Goal: Information Seeking & Learning: Learn about a topic

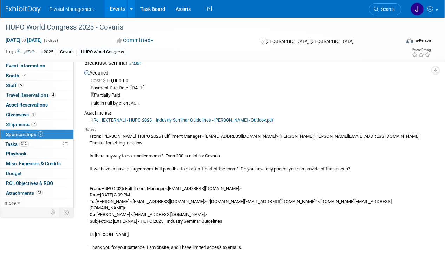
click at [101, 6] on li "Pivotal Management" at bounding box center [76, 6] width 55 height 10
click at [116, 6] on link "Events" at bounding box center [118, 9] width 26 height 18
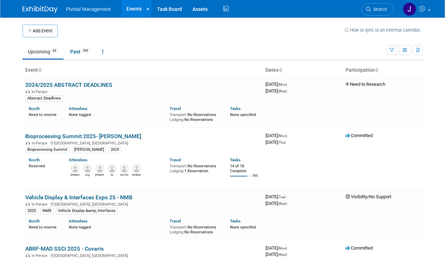
click at [380, 8] on span "Search" at bounding box center [379, 9] width 16 height 5
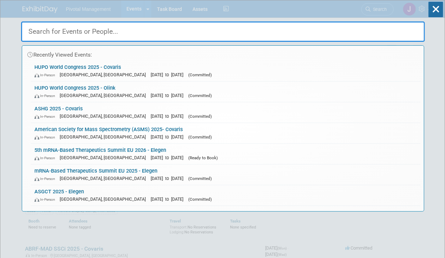
click at [184, 35] on input "text" at bounding box center [223, 31] width 404 height 20
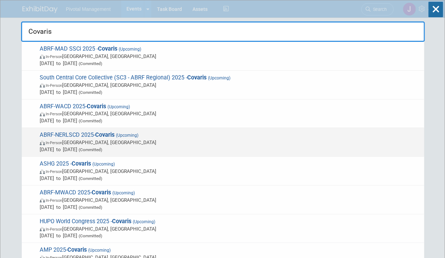
type input "Covaris"
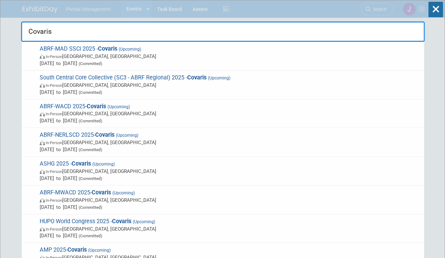
click at [234, 83] on span "In-Person Dallas, TX" at bounding box center [230, 84] width 381 height 7
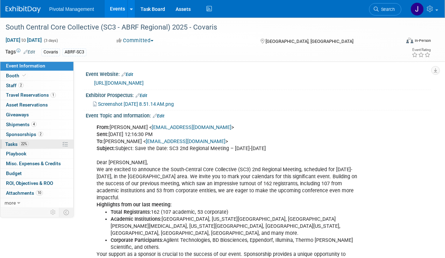
click at [17, 141] on span "Tasks 22%" at bounding box center [17, 144] width 24 height 6
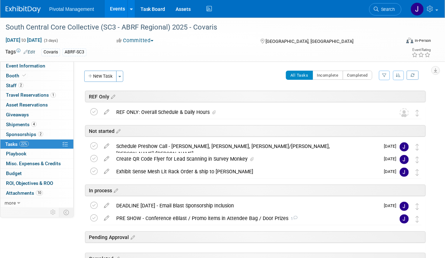
click at [119, 7] on link "Events" at bounding box center [118, 9] width 26 height 18
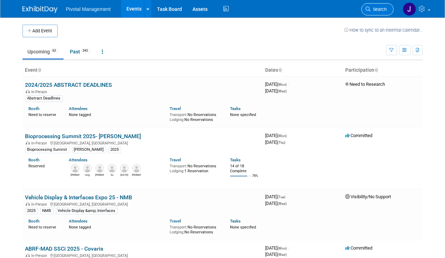
click at [381, 10] on span "Search" at bounding box center [379, 9] width 16 height 5
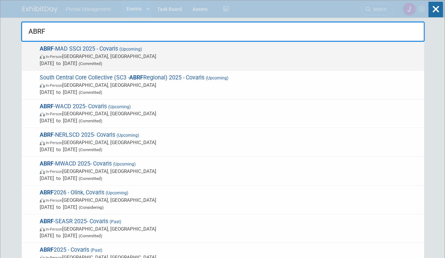
type input "ABRF"
click at [258, 51] on span "ABRF -MAD SSCi 2025 - Covaris (Upcoming) In-Person Richmond, VA Sep 15, 2025 to…" at bounding box center [229, 55] width 383 height 21
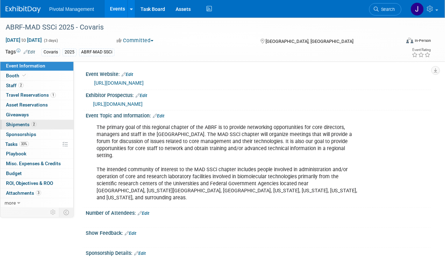
click at [26, 123] on span "Shipments 2" at bounding box center [21, 124] width 31 height 6
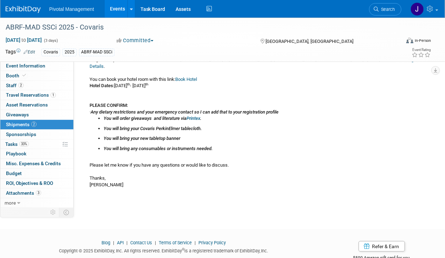
scroll to position [178, 0]
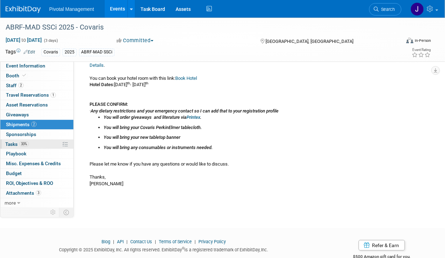
click at [23, 141] on span "33%" at bounding box center [23, 143] width 9 height 5
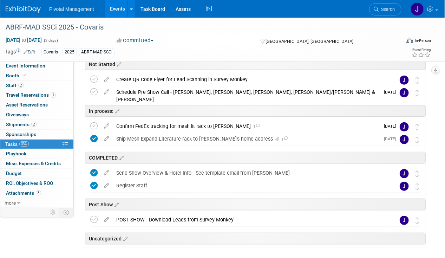
scroll to position [87, 0]
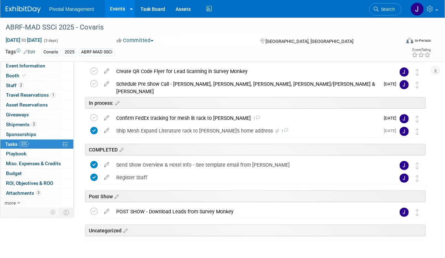
click at [123, 5] on link "Events" at bounding box center [118, 9] width 26 height 18
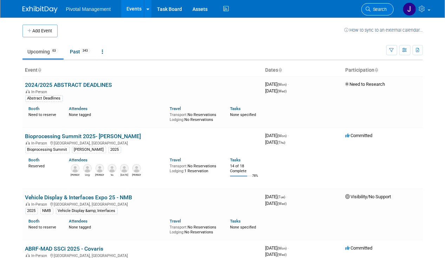
click at [380, 8] on span "Search" at bounding box center [379, 9] width 16 height 5
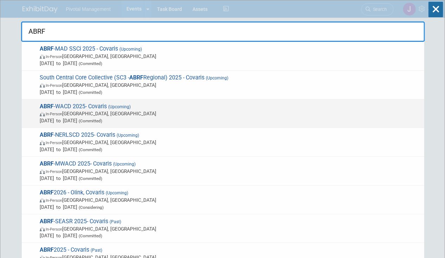
type input "ABRF"
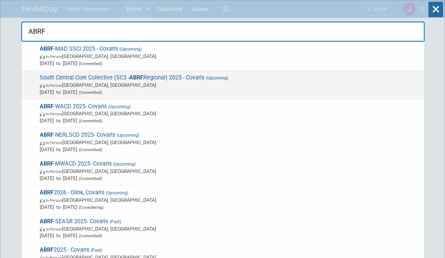
click at [121, 76] on span "South Central Core Collective (SC3 - ABRF Regional) 2025 - Covaris (Upcoming) I…" at bounding box center [229, 84] width 383 height 21
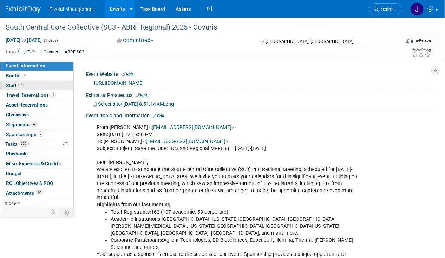
click at [42, 84] on link "2 Staff 2" at bounding box center [36, 85] width 73 height 9
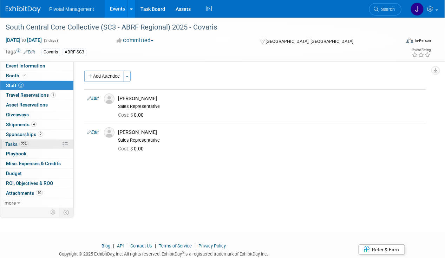
click at [28, 139] on link "22% Tasks 22%" at bounding box center [36, 143] width 73 height 9
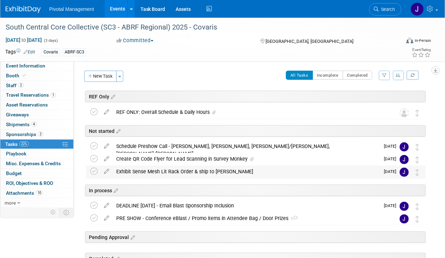
click at [211, 168] on div "Exhibit Sense Mesh Lit Rack Order & ship to Tom" at bounding box center [246, 171] width 267 height 12
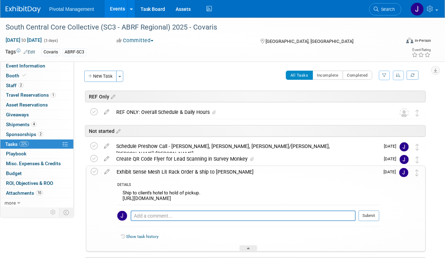
click at [211, 168] on div "Exhibit Sense Mesh Lit Rack Order & ship to Tom" at bounding box center [246, 172] width 266 height 12
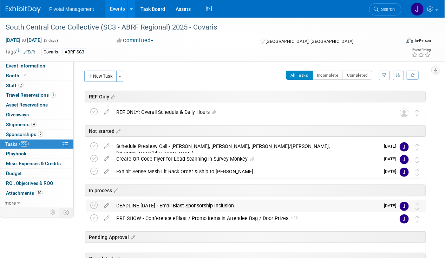
click at [211, 206] on div "DEADLINE SEPT 1 - Email Blast Sponsorship Inclusion" at bounding box center [246, 205] width 267 height 12
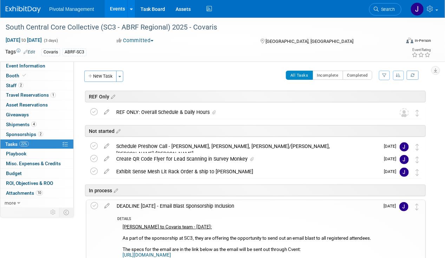
click at [211, 205] on div "DEADLINE SEPT 1 - Email Blast Sponsorship Inclusion" at bounding box center [246, 206] width 266 height 12
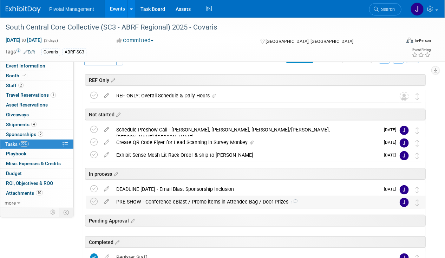
scroll to position [15, 0]
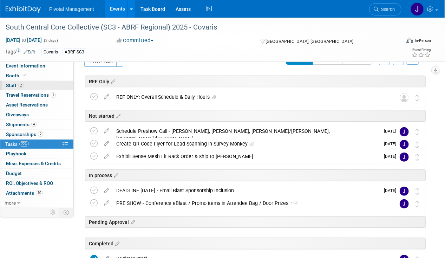
click at [36, 82] on link "2 Staff 2" at bounding box center [36, 85] width 73 height 9
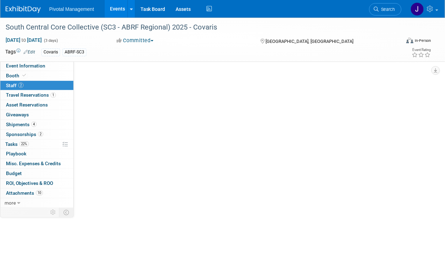
scroll to position [0, 0]
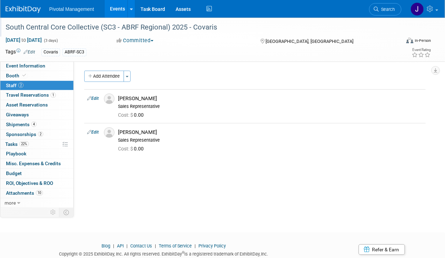
click at [112, 20] on div at bounding box center [201, 21] width 397 height 6
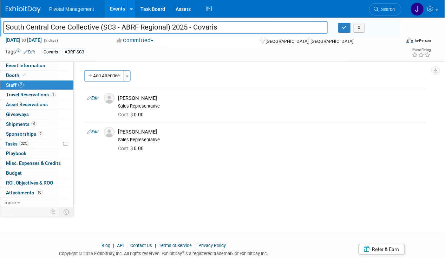
click at [121, 9] on link "Events" at bounding box center [118, 9] width 26 height 18
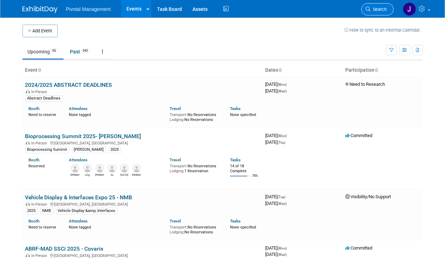
click at [381, 8] on span "Search" at bounding box center [379, 9] width 16 height 5
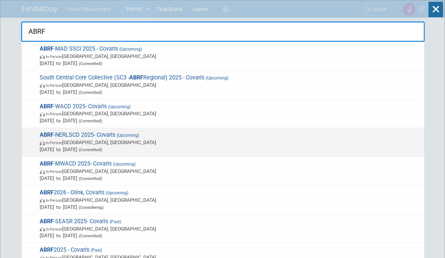
type input "ABRF"
click at [75, 137] on span "ABRF -NERLSCD 2025- Covaris (Upcoming) In-Person [GEOGRAPHIC_DATA], [GEOGRAPHIC…" at bounding box center [229, 141] width 383 height 21
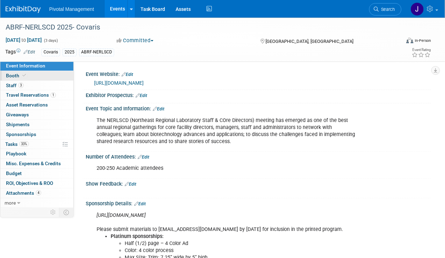
click at [33, 78] on link "Booth" at bounding box center [36, 75] width 73 height 9
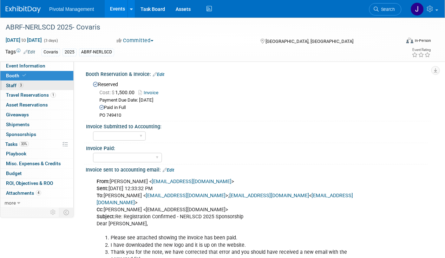
click at [33, 84] on link "3 Staff 3" at bounding box center [36, 85] width 73 height 9
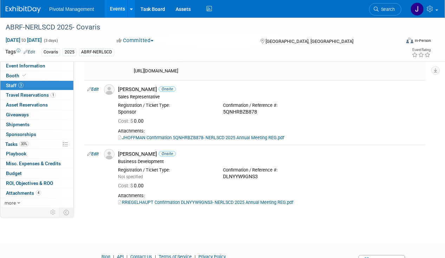
scroll to position [127, 0]
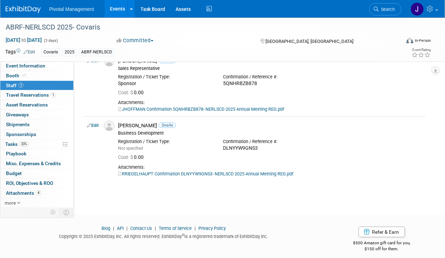
click at [114, 9] on link "Events" at bounding box center [118, 9] width 26 height 18
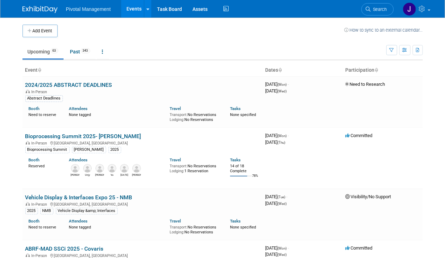
click at [381, 9] on span "Search" at bounding box center [379, 9] width 16 height 5
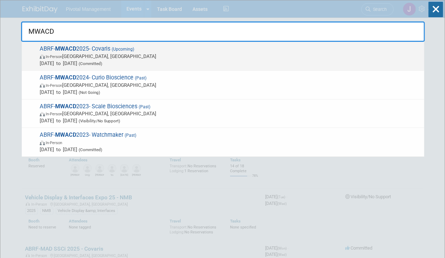
type input "MWACD"
click at [140, 58] on span "In-Person Madison, WI" at bounding box center [230, 56] width 381 height 7
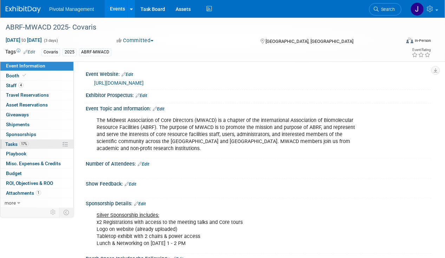
click at [53, 144] on link "17% Tasks 17%" at bounding box center [36, 143] width 73 height 9
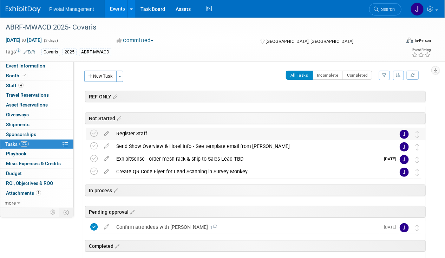
click at [166, 129] on div "Register Staff" at bounding box center [249, 133] width 273 height 12
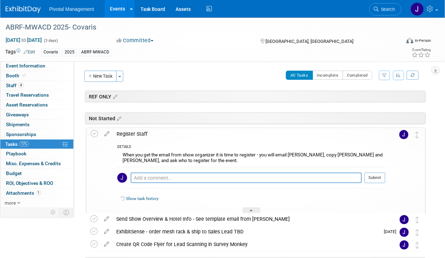
click at [166, 129] on div "Register Staff" at bounding box center [249, 134] width 272 height 12
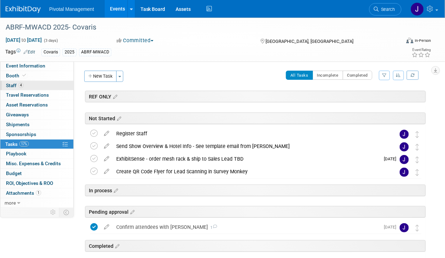
click at [8, 86] on span "Staff 4" at bounding box center [15, 85] width 18 height 6
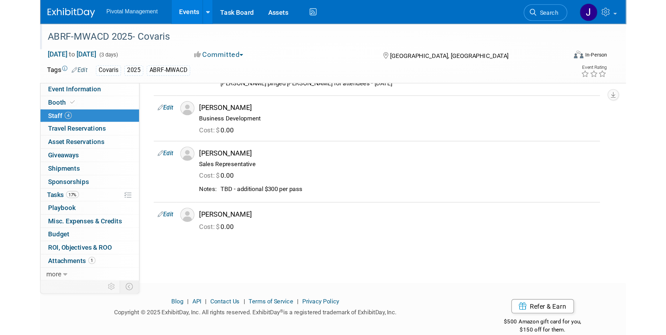
scroll to position [159, 0]
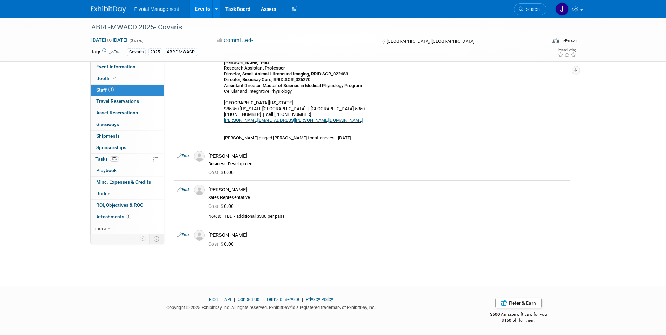
click at [208, 14] on link "Events" at bounding box center [203, 9] width 26 height 18
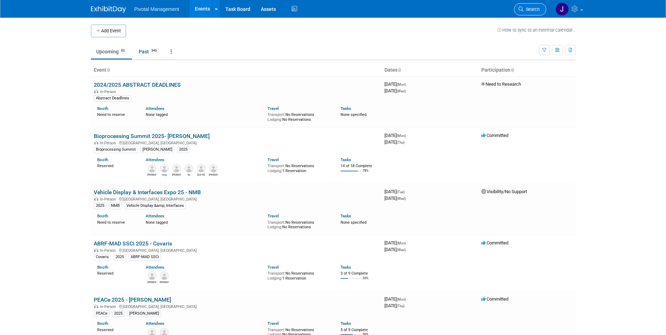
click at [529, 13] on link "Search" at bounding box center [530, 9] width 32 height 12
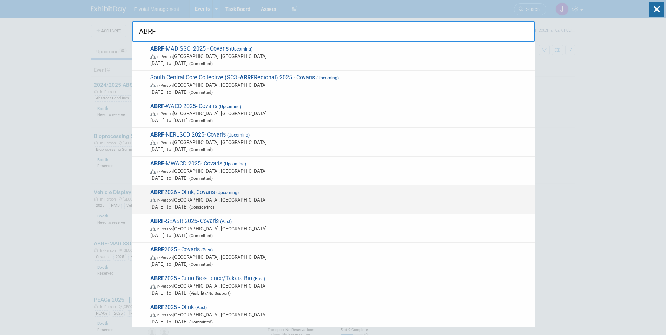
type input "ABRF"
click at [269, 199] on span "In-Person Pittsburgh, PA" at bounding box center [340, 199] width 381 height 7
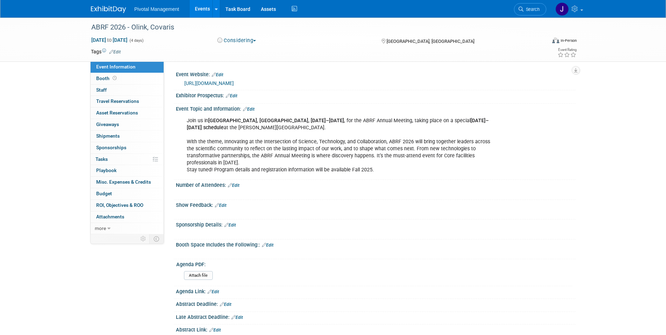
click at [236, 97] on link "Edit" at bounding box center [232, 95] width 12 height 5
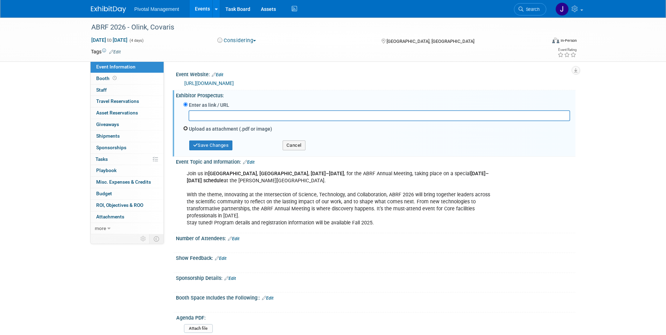
click at [187, 128] on input "Upload as attachment (.pdf or image)" at bounding box center [185, 128] width 5 height 5
radio input "true"
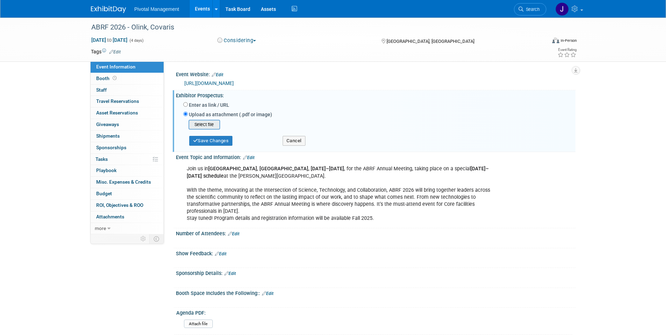
click at [207, 124] on input "file" at bounding box center [178, 124] width 84 height 8
click at [201, 11] on link "Events" at bounding box center [203, 9] width 26 height 18
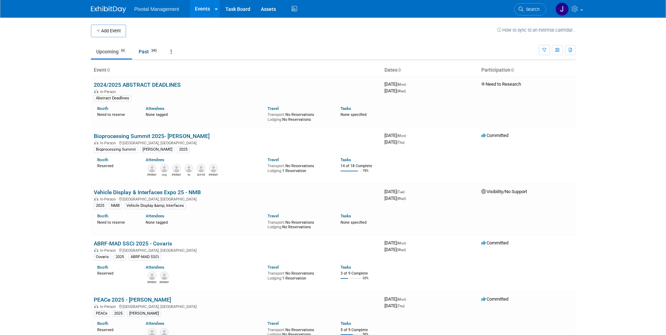
click at [361, 33] on td at bounding box center [311, 31] width 371 height 13
click at [526, 12] on link "Search" at bounding box center [530, 9] width 32 height 12
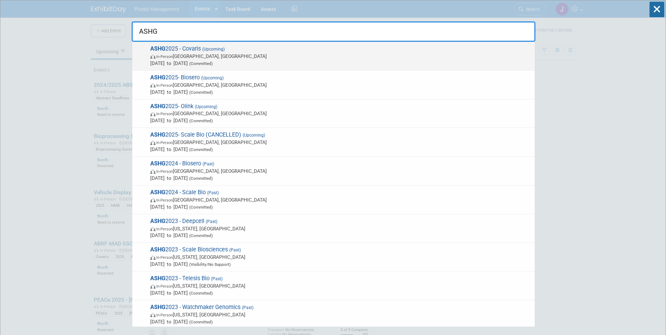
type input "ASHG"
click at [300, 55] on span "In-Person Boston, MA" at bounding box center [340, 56] width 381 height 7
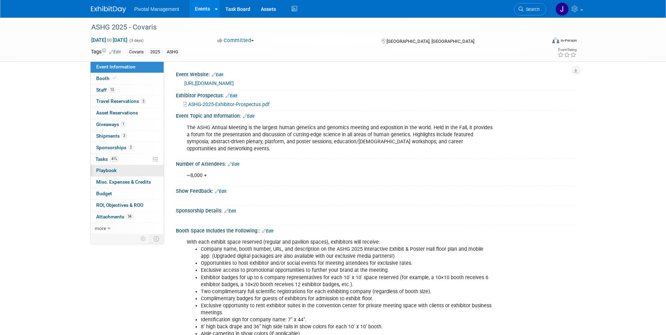
click at [120, 166] on link "0 Playbook 0" at bounding box center [127, 170] width 73 height 11
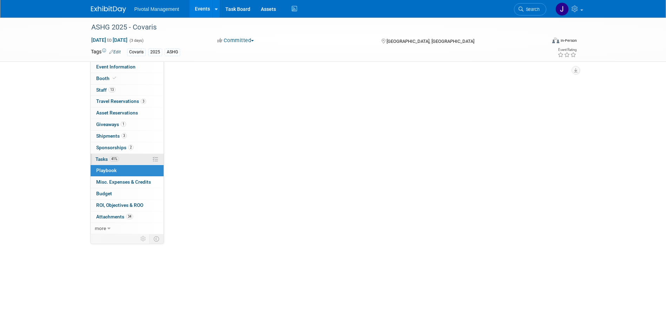
click at [123, 157] on link "41% Tasks 41%" at bounding box center [127, 159] width 73 height 11
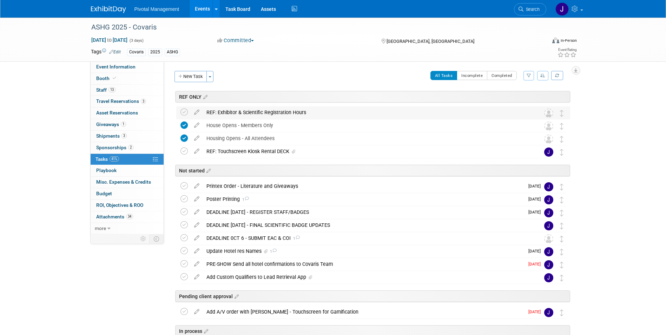
click at [272, 113] on div "REF: Exhibitor & Scientific Registration Hours" at bounding box center [366, 112] width 327 height 12
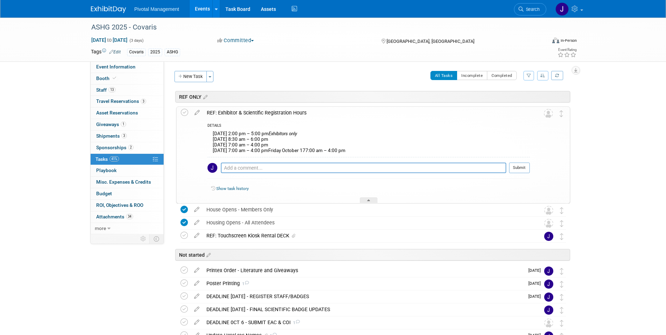
click at [272, 113] on div "REF: Exhibitor & Scientific Registration Hours" at bounding box center [366, 113] width 326 height 12
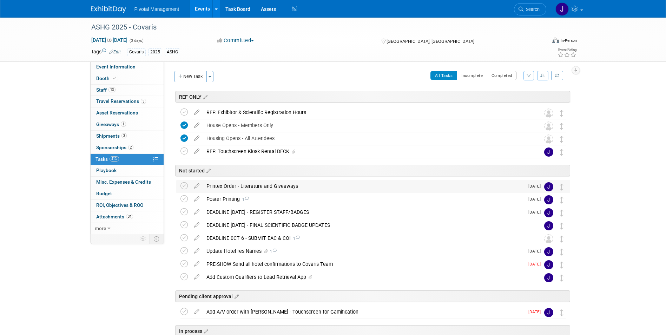
click at [252, 188] on div "Printex Order - Literature and Giveaways" at bounding box center [363, 186] width 321 height 12
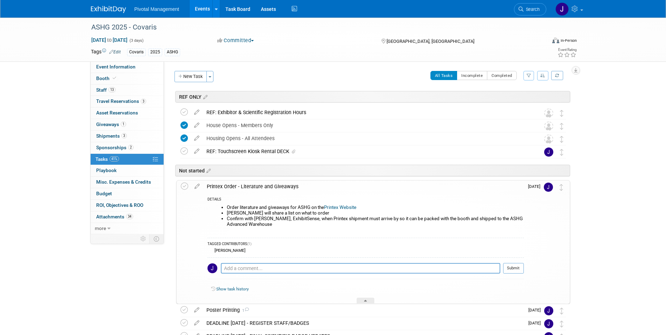
click at [252, 188] on div "Printex Order - Literature and Giveaways" at bounding box center [363, 186] width 320 height 12
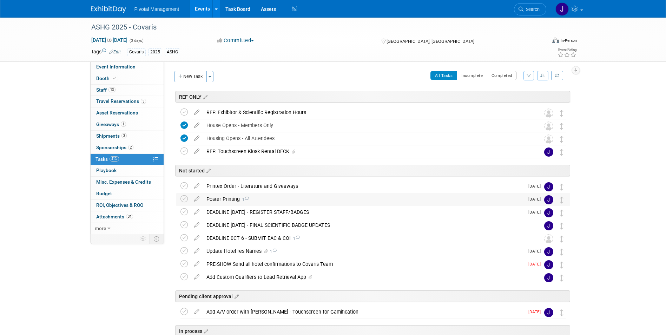
click at [222, 201] on div "Poster Printing 1" at bounding box center [363, 199] width 321 height 12
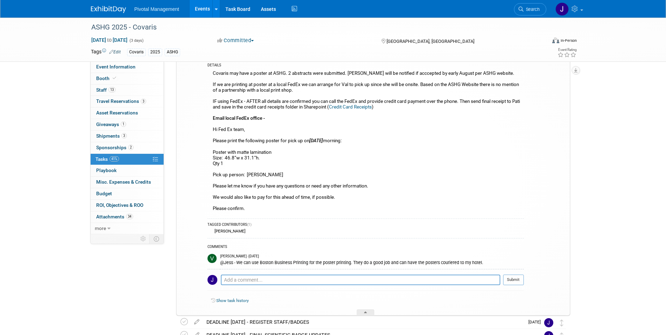
scroll to position [148, 0]
click at [203, 6] on link "Events" at bounding box center [203, 9] width 26 height 18
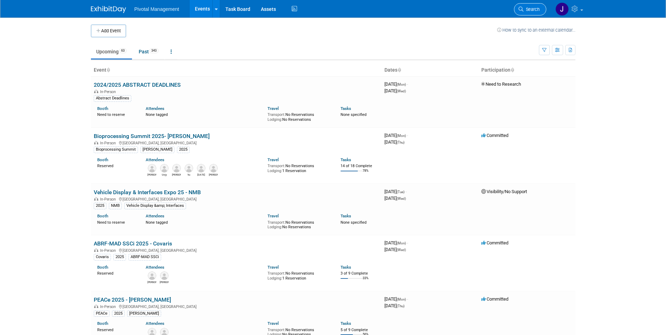
click at [525, 8] on span "Search" at bounding box center [531, 9] width 16 height 5
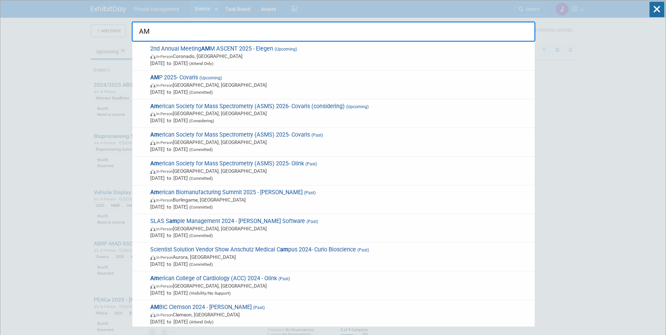
type input "AMP"
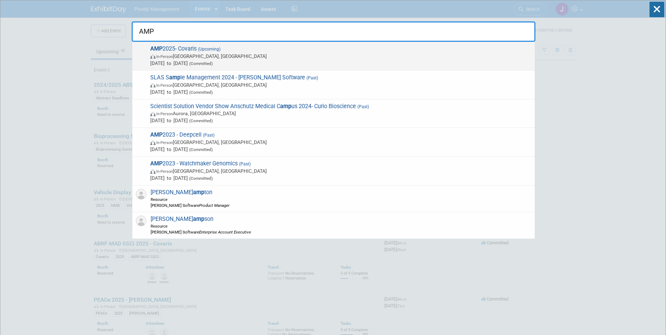
click at [288, 62] on span "Nov 11, 2025 to Nov 15, 2025 (Committed)" at bounding box center [340, 63] width 381 height 7
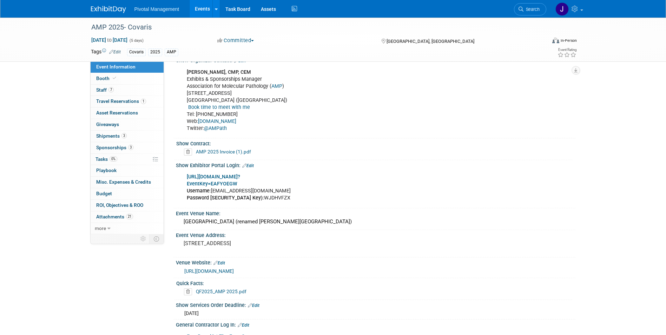
scroll to position [558, 0]
click at [207, 7] on link "Events" at bounding box center [203, 9] width 26 height 18
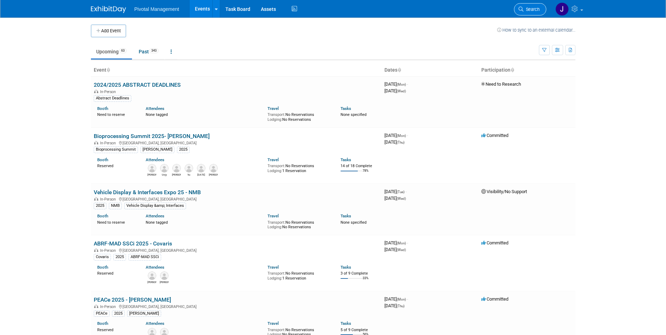
click at [529, 7] on span "Search" at bounding box center [531, 9] width 16 height 5
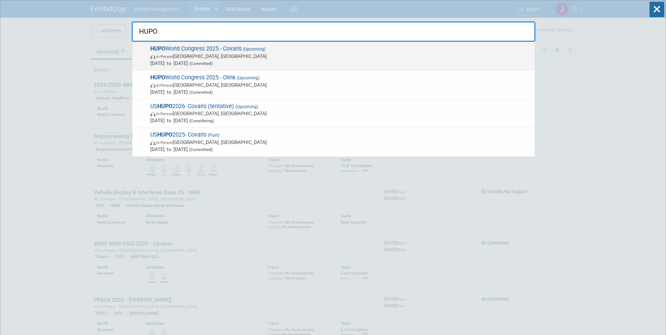
type input "HUPO"
click at [290, 49] on span "HUPO World Congress 2025 - Covaris (Upcoming) In-Person [GEOGRAPHIC_DATA], [GEO…" at bounding box center [339, 55] width 383 height 21
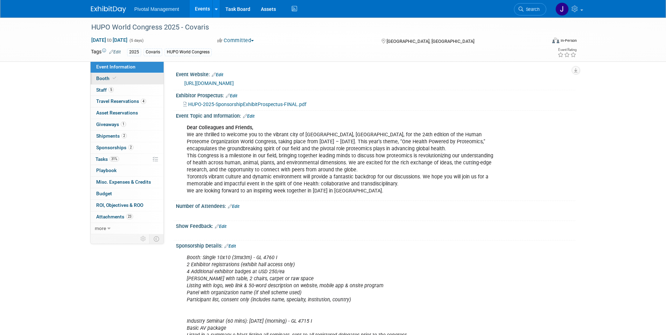
click at [151, 82] on link "Booth" at bounding box center [127, 78] width 73 height 11
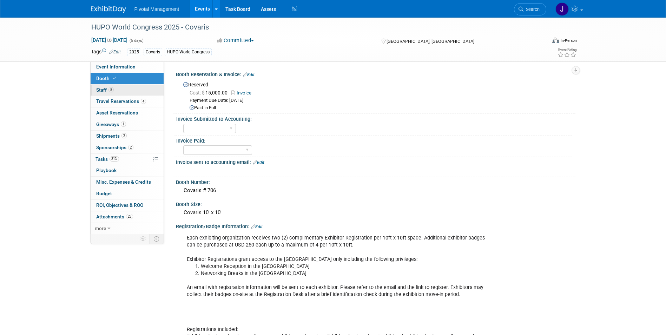
click at [115, 93] on link "5 Staff 5" at bounding box center [127, 90] width 73 height 11
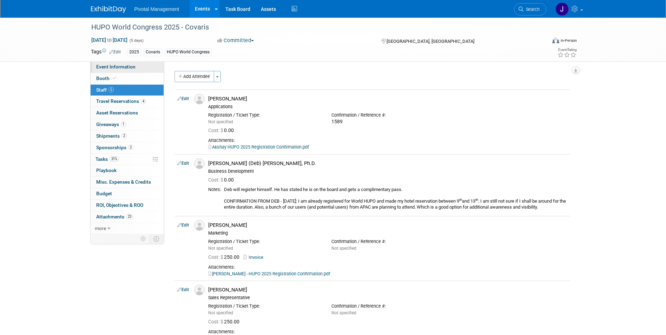
click at [113, 68] on span "Event Information" at bounding box center [115, 67] width 39 height 6
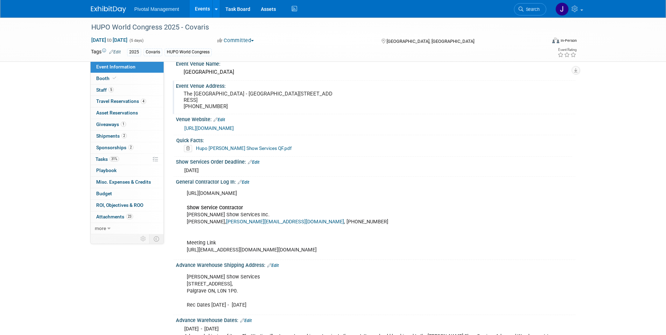
scroll to position [1024, 0]
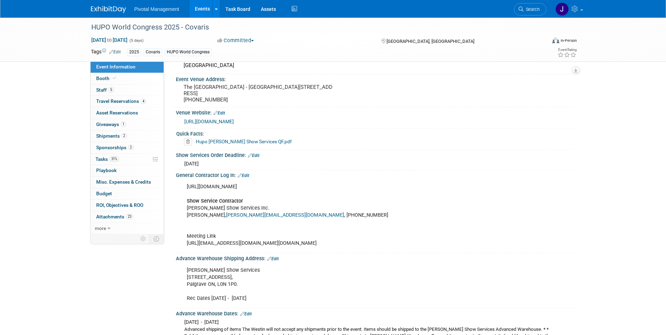
click at [205, 193] on div "[URL][DOMAIN_NAME] Show Service Contractor [PERSON_NAME] Show Services Inc. [PE…" at bounding box center [340, 215] width 316 height 71
copy div "[URL][DOMAIN_NAME]"
click at [367, 159] on div "Show Services Order Deadline: Edit" at bounding box center [375, 154] width 399 height 9
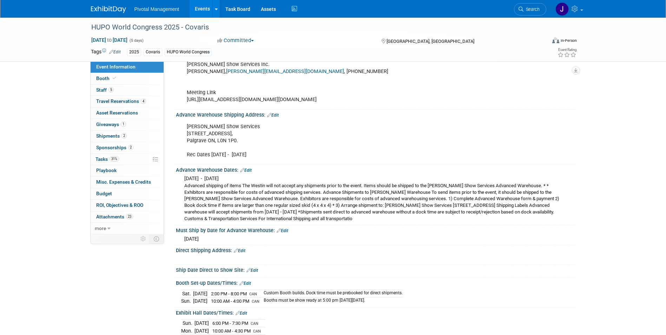
scroll to position [1167, 0]
drag, startPoint x: 223, startPoint y: 170, endPoint x: 185, endPoint y: 168, distance: 37.6
click at [185, 162] on div "Robinson Show Services 2066 Concession Road #3, Palgrave ON, L0N 1P0. Rec Dates…" at bounding box center [340, 141] width 316 height 42
copy div "Rec Dates Oct 6"
click at [272, 162] on div "Robinson Show Services 2066 Concession Road #3, Palgrave ON, L0N 1P0. Rec Dates…" at bounding box center [340, 141] width 316 height 42
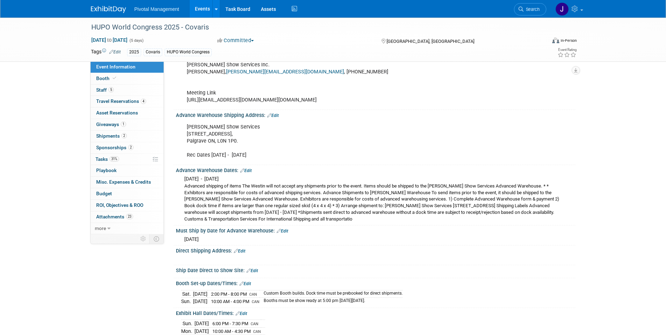
drag, startPoint x: 276, startPoint y: 167, endPoint x: 210, endPoint y: 166, distance: 66.3
click at [210, 162] on div "Robinson Show Services 2066 Concession Road #3, Palgrave ON, L0N 1P0. Rec Dates…" at bounding box center [340, 141] width 316 height 42
copy div "Oct 6 - November 6, 2025"
click at [213, 5] on link at bounding box center [215, 9] width 7 height 18
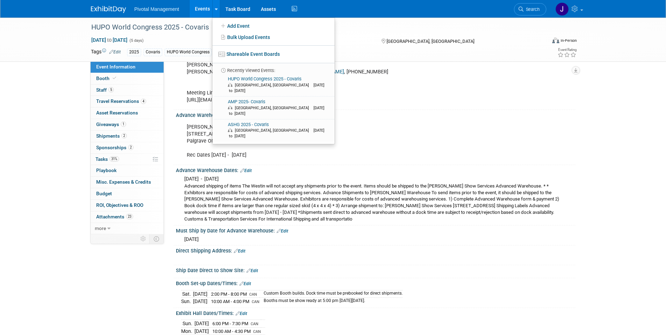
click at [204, 4] on link "Events" at bounding box center [203, 9] width 26 height 18
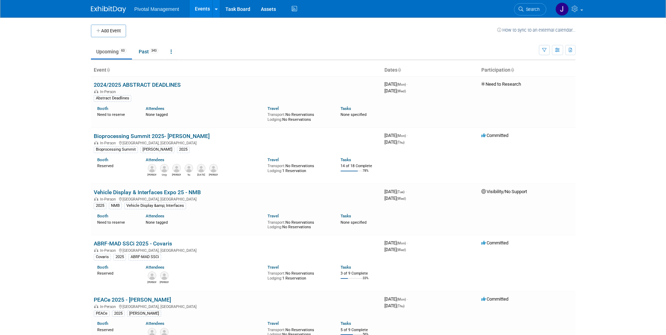
click at [531, 7] on span "Search" at bounding box center [531, 9] width 16 height 5
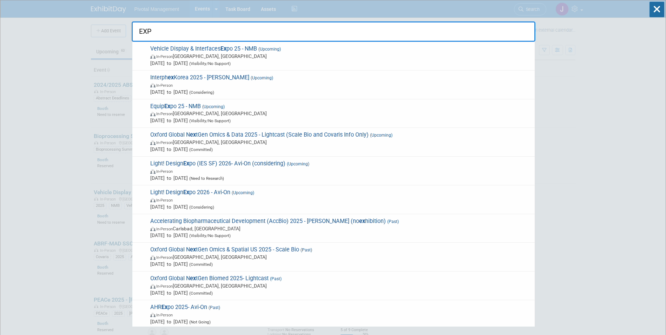
type input "EXPO"
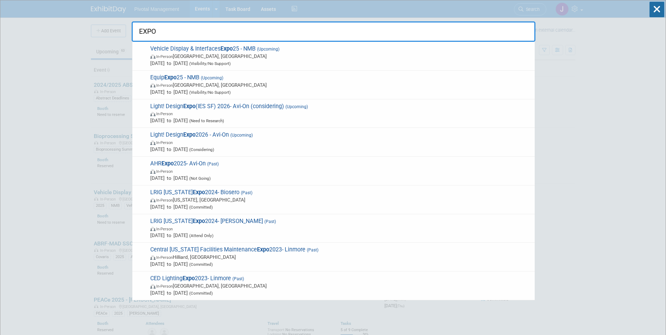
drag, startPoint x: 176, startPoint y: 32, endPoint x: 113, endPoint y: 32, distance: 63.2
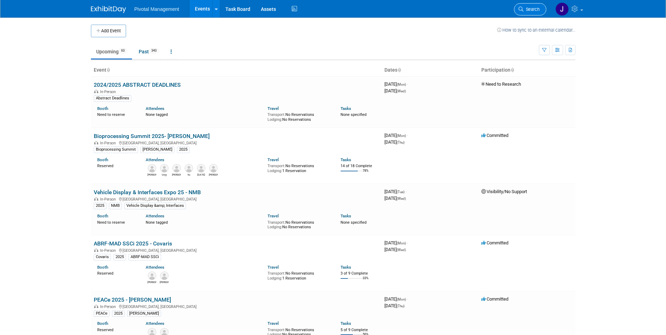
click at [542, 8] on link "Search" at bounding box center [530, 9] width 32 height 12
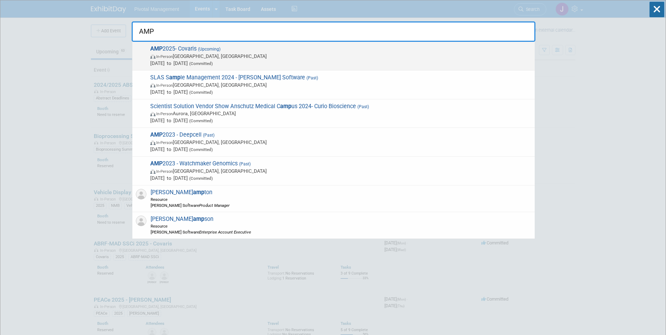
type input "AMP"
click at [237, 58] on span "In-Person Boston, MA" at bounding box center [340, 56] width 381 height 7
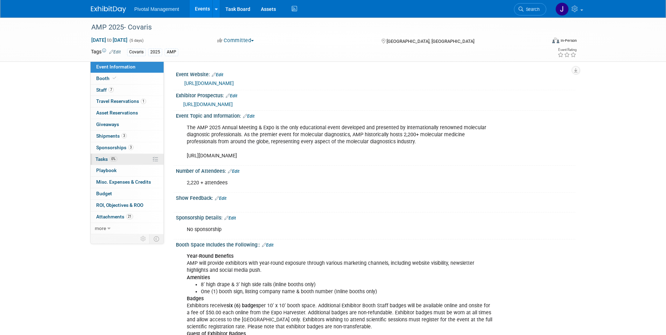
click at [128, 160] on link "0% Tasks 0%" at bounding box center [127, 159] width 73 height 11
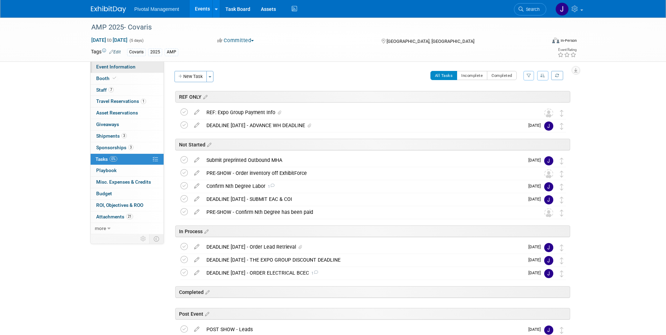
click at [125, 70] on link "Event Information" at bounding box center [127, 66] width 73 height 11
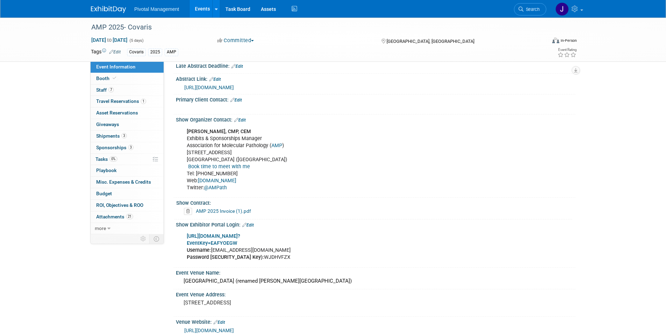
scroll to position [497, 0]
drag, startPoint x: 196, startPoint y: 13, endPoint x: 208, endPoint y: 13, distance: 12.7
click at [196, 13] on link "Events" at bounding box center [203, 9] width 26 height 18
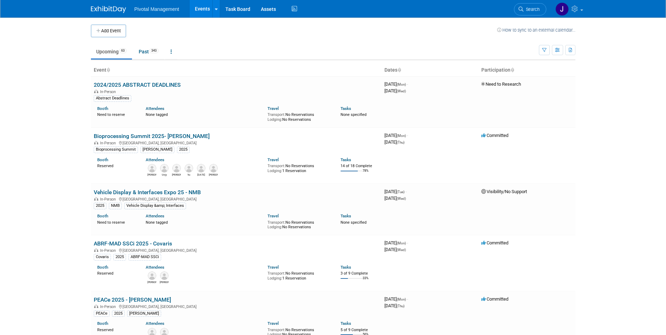
click at [531, 12] on link "Search" at bounding box center [530, 9] width 32 height 12
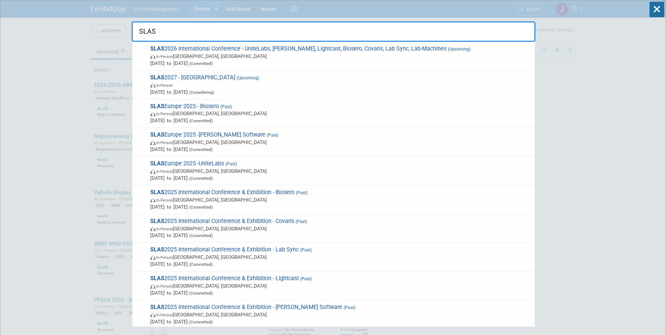
type input "SLAS"
click at [187, 25] on input "SLAS" at bounding box center [334, 31] width 404 height 20
drag, startPoint x: 179, startPoint y: 28, endPoint x: 99, endPoint y: 27, distance: 79.3
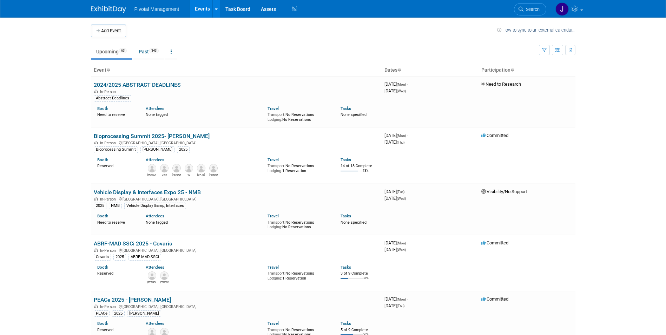
click at [204, 14] on link "Events" at bounding box center [203, 9] width 26 height 18
click at [536, 8] on span "Search" at bounding box center [531, 9] width 16 height 5
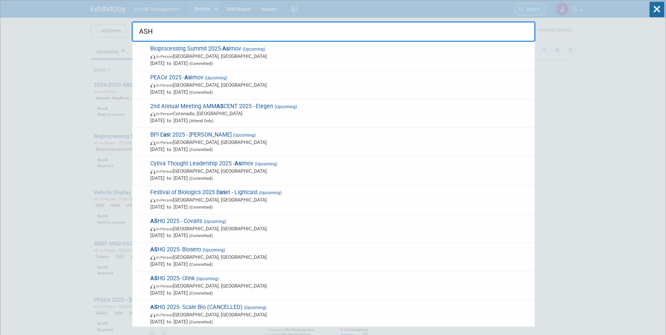
type input "ASHG"
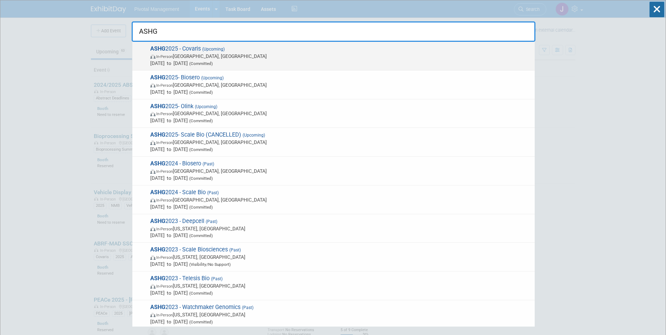
click at [352, 64] on span "Oct 15, 2025 to Oct 17, 2025 (Committed)" at bounding box center [340, 63] width 381 height 7
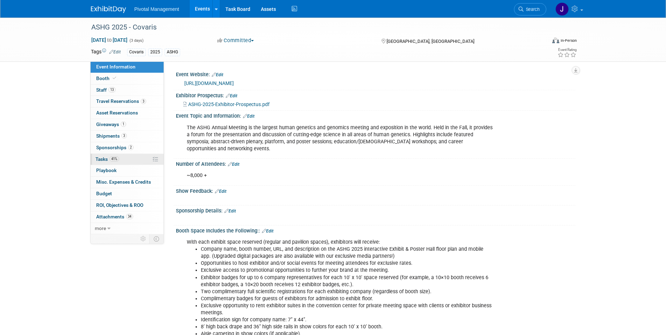
click at [119, 160] on span "41%" at bounding box center [113, 158] width 9 height 5
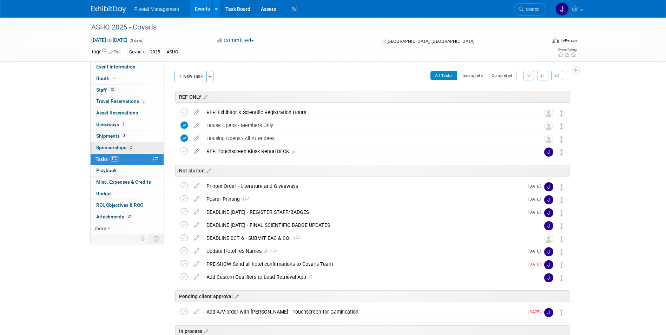
click at [123, 150] on span "Sponsorships 2" at bounding box center [114, 148] width 37 height 6
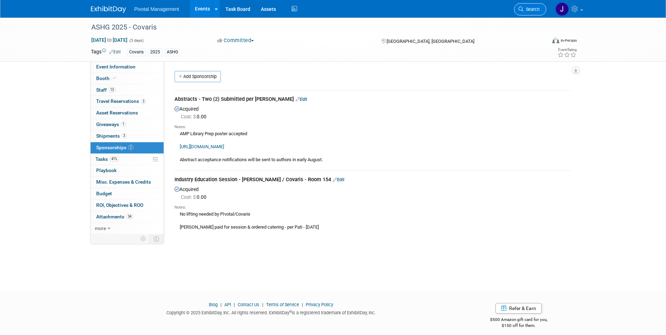
click at [518, 9] on icon at bounding box center [520, 9] width 5 height 5
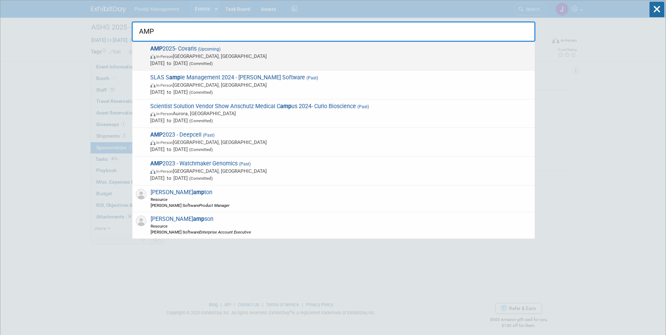
type input "AMP"
click at [303, 55] on span "In-Person Boston, MA" at bounding box center [340, 56] width 381 height 7
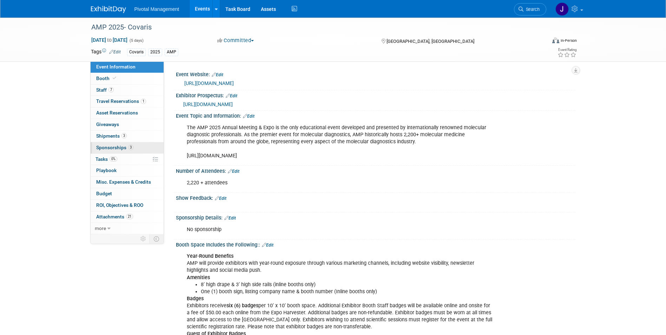
click at [142, 147] on link "3 Sponsorships 3" at bounding box center [127, 147] width 73 height 11
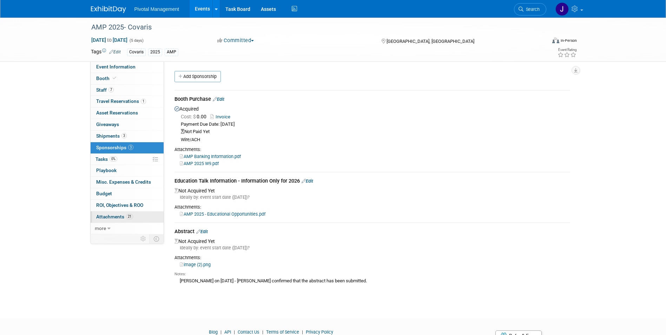
click at [120, 215] on span "Attachments 21" at bounding box center [114, 217] width 37 height 6
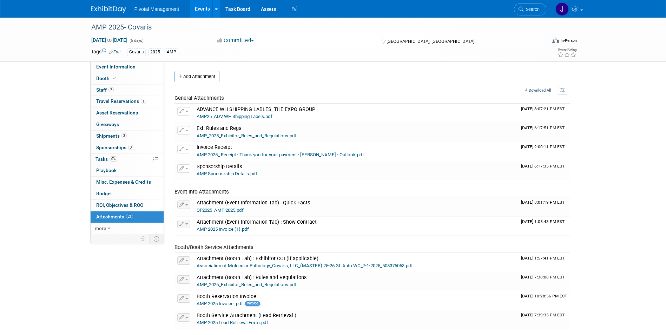
drag, startPoint x: 532, startPoint y: 10, endPoint x: 536, endPoint y: 10, distance: 3.5
click at [532, 10] on span "Search" at bounding box center [531, 9] width 16 height 5
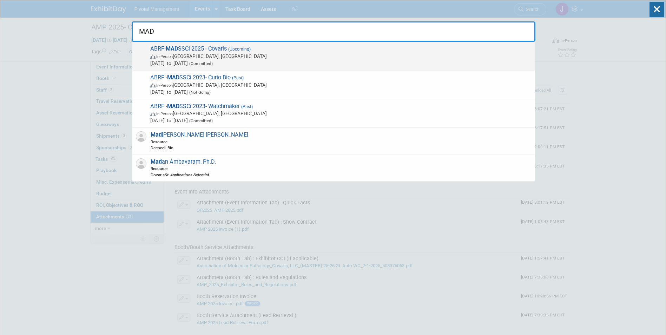
type input "MAD"
click at [283, 57] on span "In-Person Richmond, VA" at bounding box center [340, 56] width 381 height 7
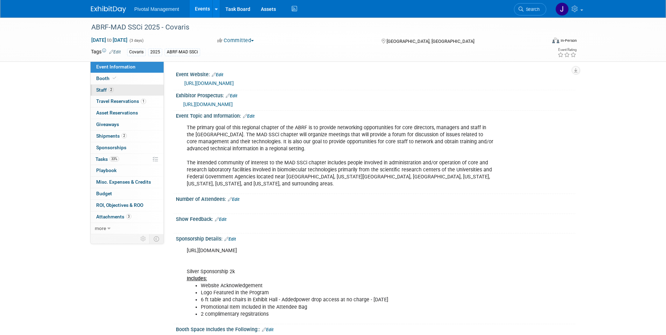
click at [130, 88] on link "2 Staff 2" at bounding box center [127, 90] width 73 height 11
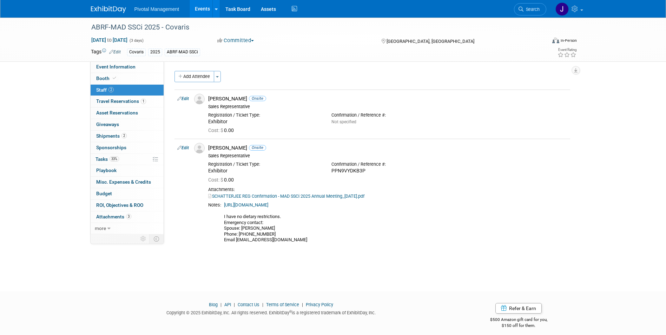
click at [375, 66] on div "Event Website: Edit [URL][DOMAIN_NAME] Exhibitor Prospectus: Edit [URL][DOMAIN_…" at bounding box center [369, 147] width 411 height 173
click at [327, 87] on div "Add Attendee Toggle Dropdown Quick -Tag Attendees Apply X (me) select all cancel" at bounding box center [372, 160] width 396 height 178
